Goal: Information Seeking & Learning: Learn about a topic

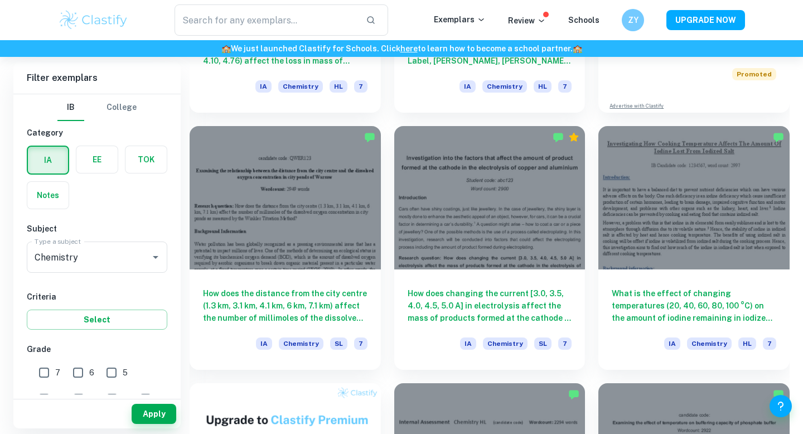
scroll to position [502, 0]
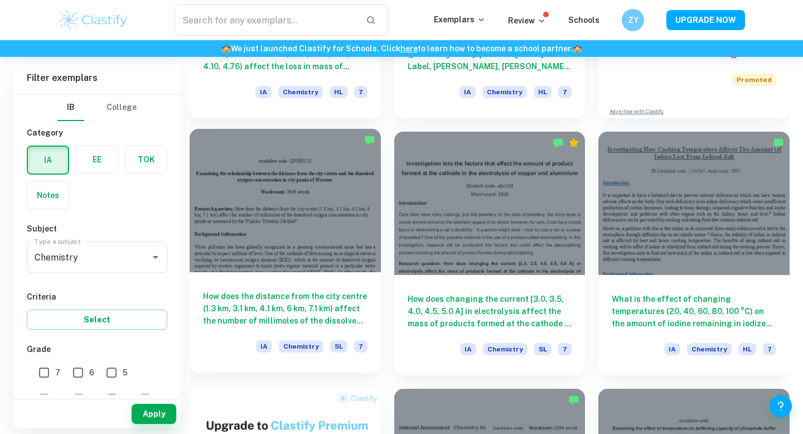
click at [279, 305] on h6 "How does the distance from the city centre (1.3 km, 3.1 km, 4.1 km, 6 km, 7.1 k…" at bounding box center [285, 308] width 165 height 37
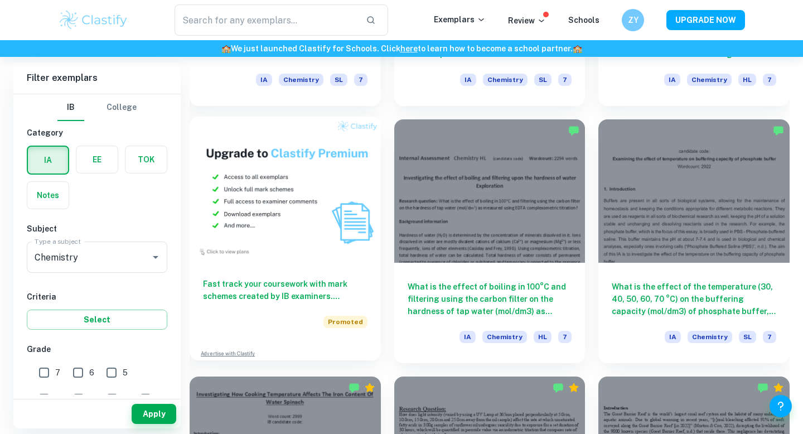
scroll to position [773, 0]
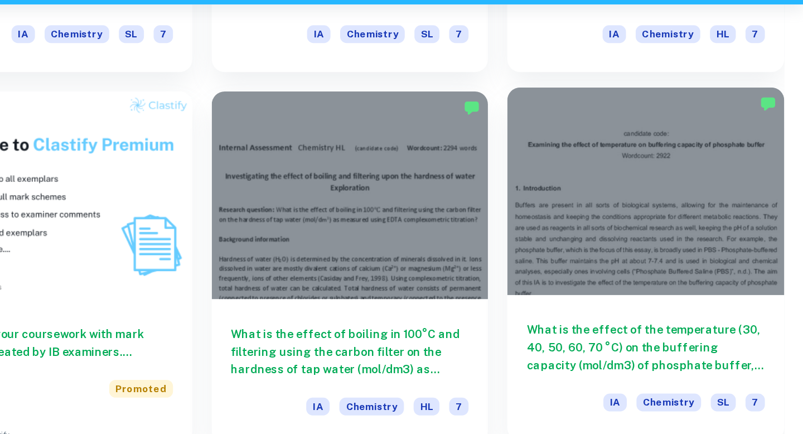
click at [694, 273] on div "What is the effect of the temperature (30, 40, 50, 60, 70 °C) on the buffering …" at bounding box center [694, 308] width 191 height 100
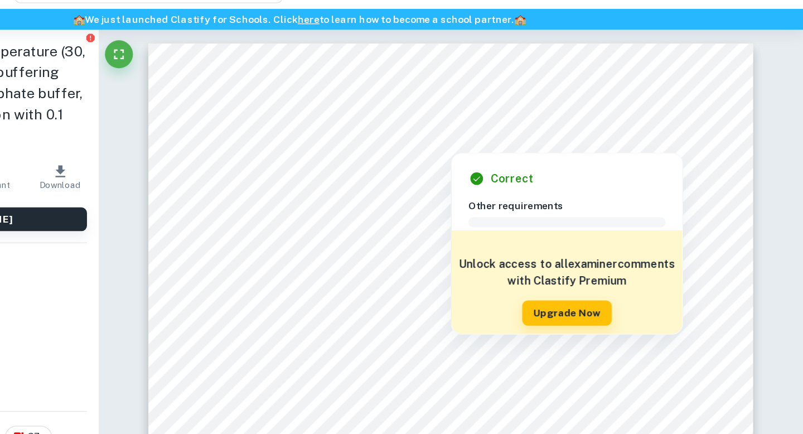
click at [538, 147] on div at bounding box center [522, 147] width 330 height 11
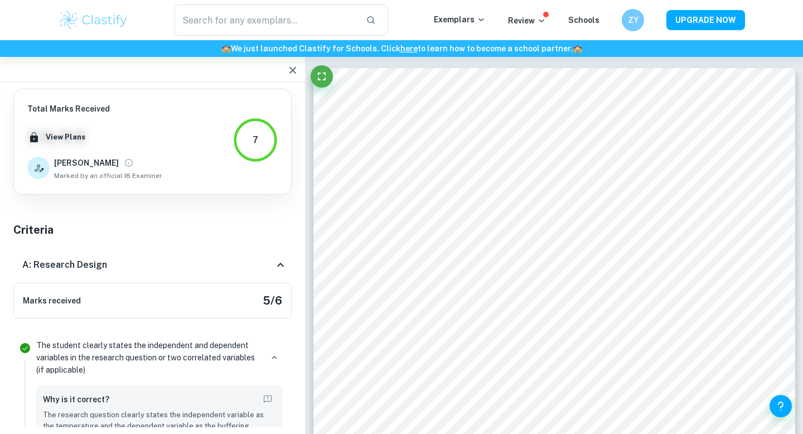
click at [293, 67] on icon "button" at bounding box center [292, 70] width 13 height 13
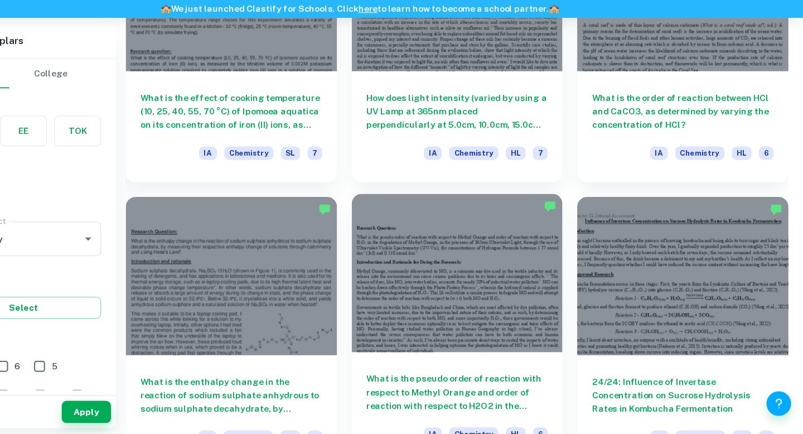
scroll to position [1186, 0]
